Goal: Information Seeking & Learning: Check status

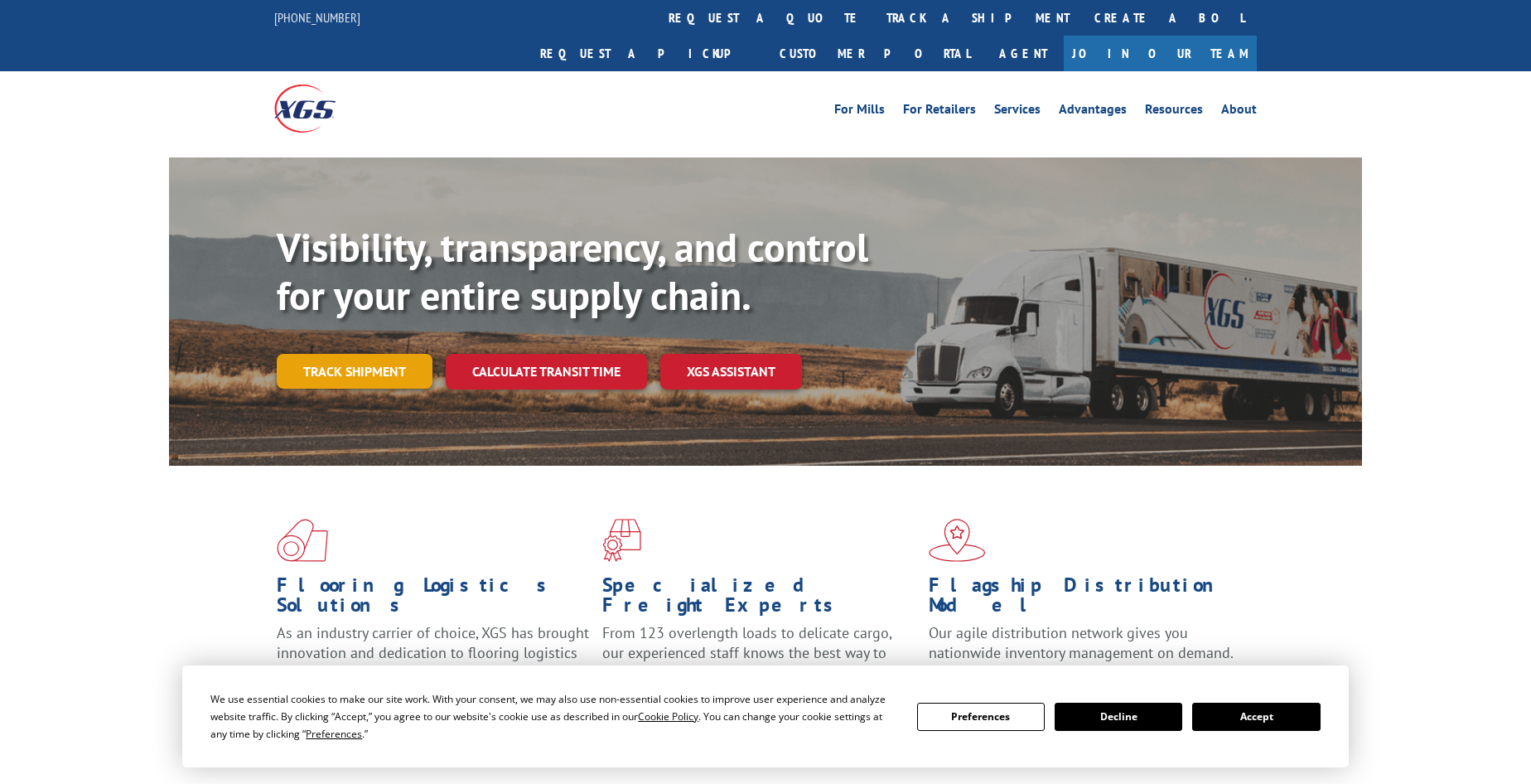
click at [310, 354] on link "Track shipment" at bounding box center [355, 371] width 155 height 35
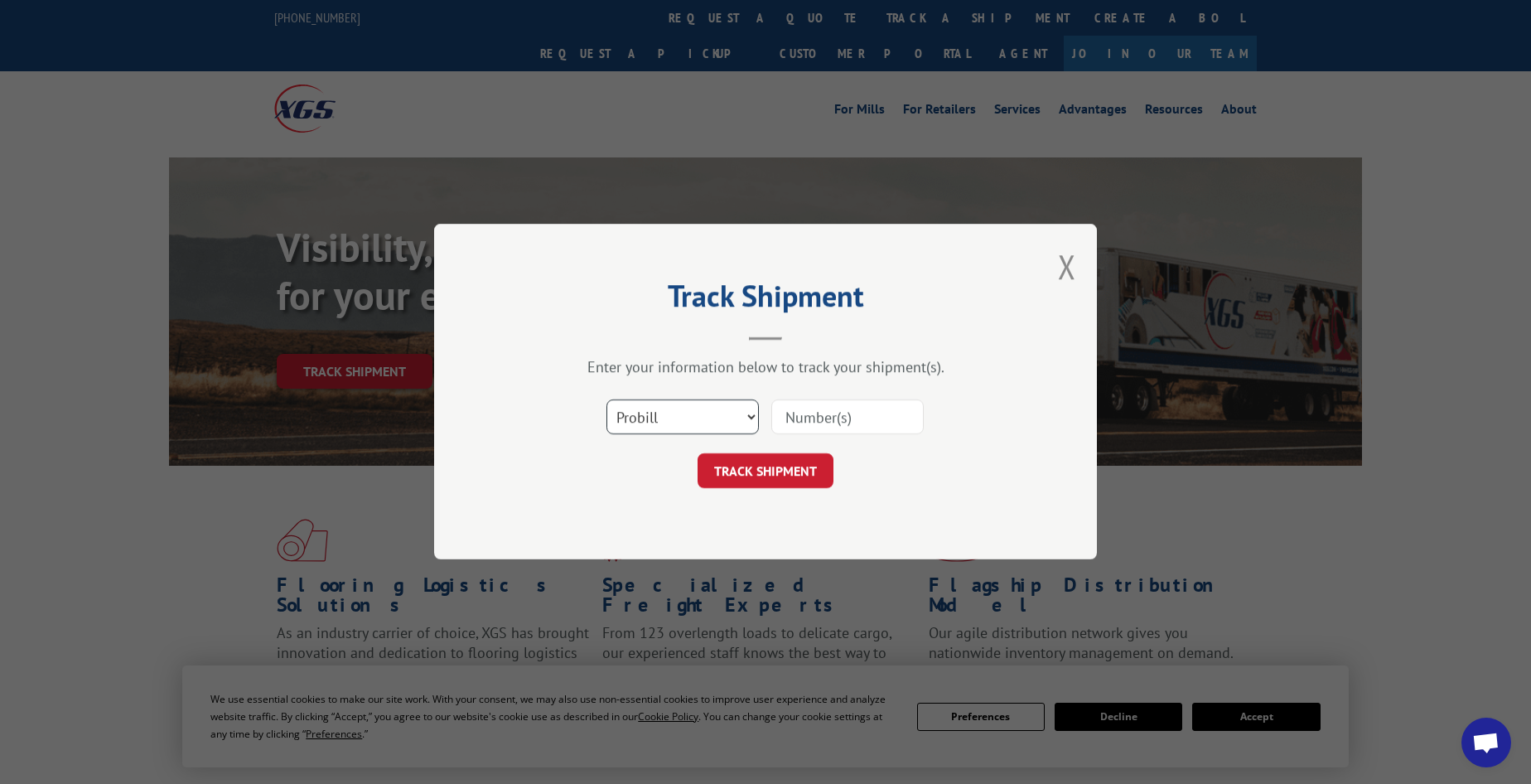
click at [630, 413] on select "Select category... Probill BOL PO" at bounding box center [683, 417] width 152 height 35
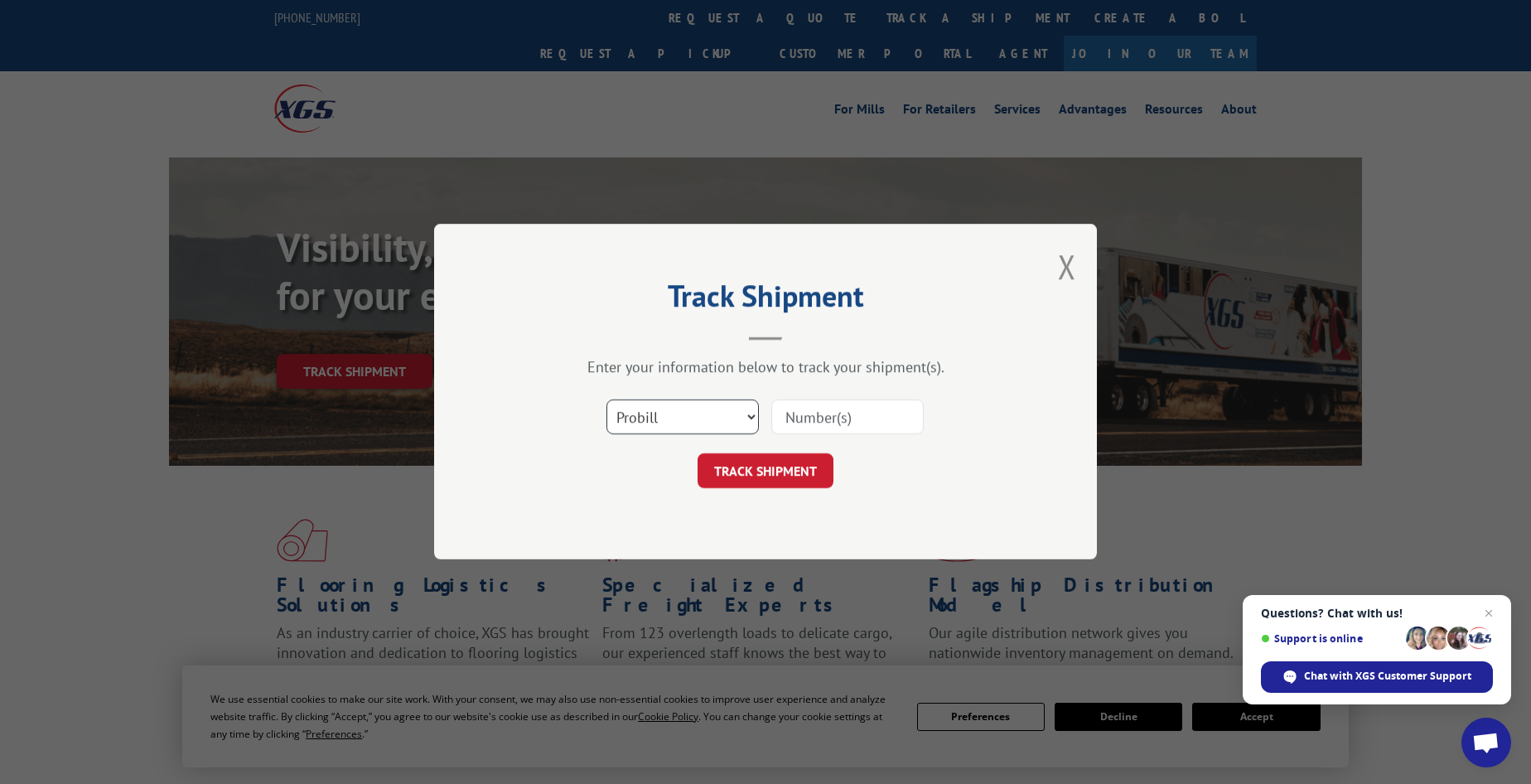
select select "bol"
click at [607, 400] on select "Select category... Probill BOL PO" at bounding box center [683, 417] width 152 height 35
click at [802, 411] on input at bounding box center [847, 417] width 152 height 35
paste input "6024801"
type input "6024801"
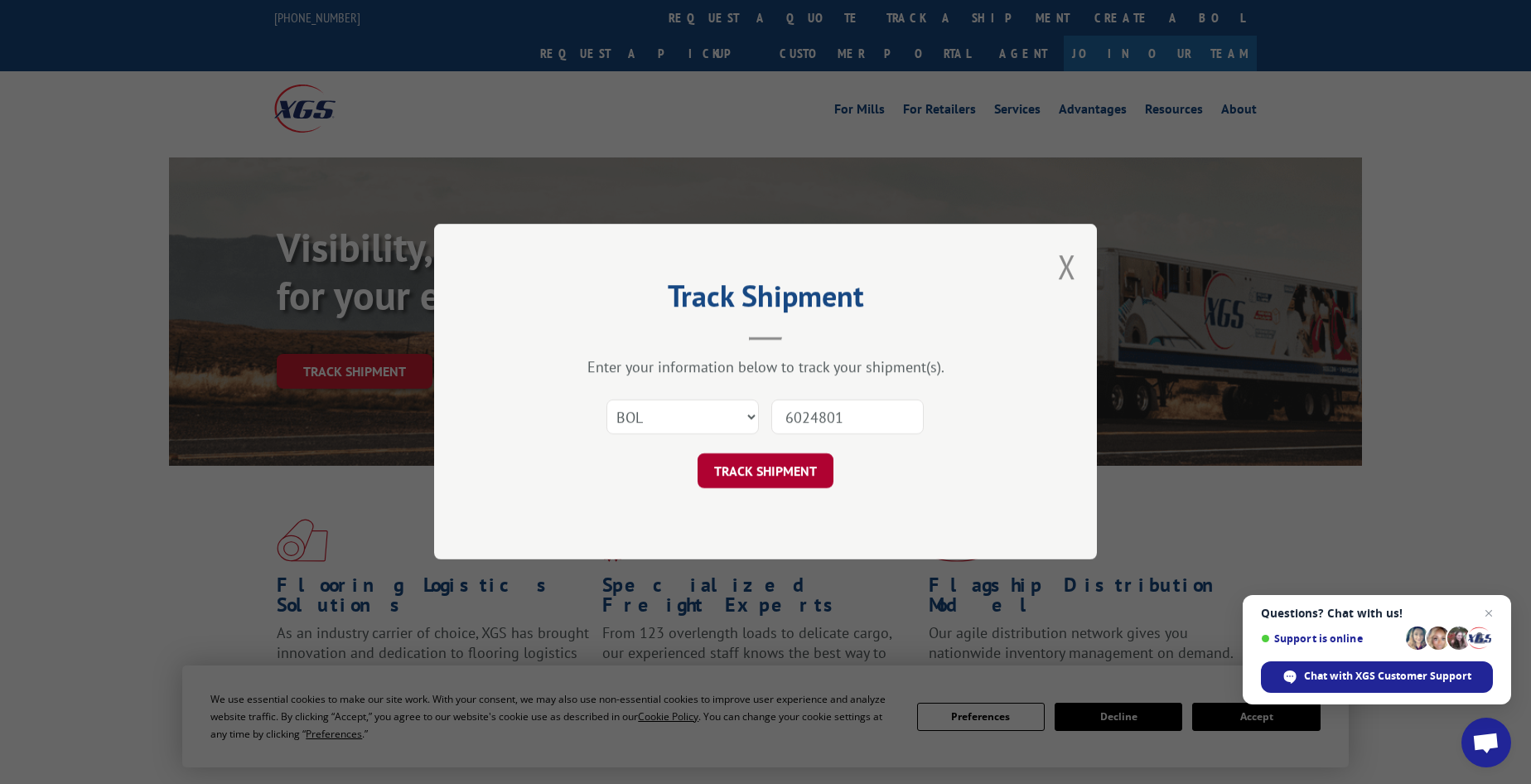
click at [720, 466] on button "TRACK SHIPMENT" at bounding box center [766, 472] width 136 height 35
